Goal: Task Accomplishment & Management: Manage account settings

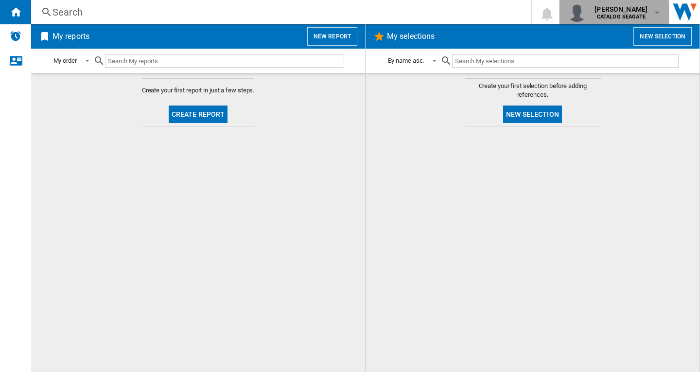
click at [624, 11] on span "maria korohama" at bounding box center [621, 9] width 53 height 10
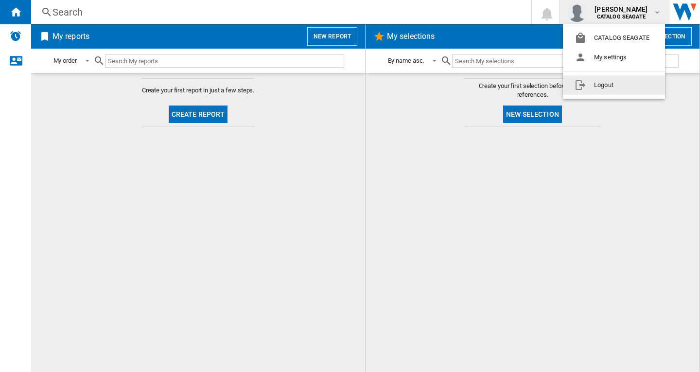
click at [616, 88] on button "Logout" at bounding box center [614, 84] width 102 height 19
